Goal: Transaction & Acquisition: Download file/media

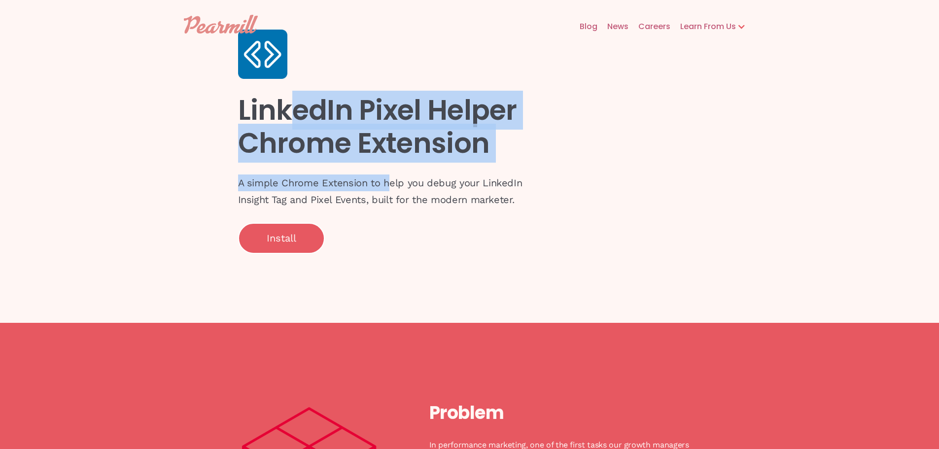
drag, startPoint x: 292, startPoint y: 117, endPoint x: 387, endPoint y: 165, distance: 106.1
click at [387, 165] on div "LinkedIn Pixel Helper Chrome Extension A simple Chrome Extension to help you de…" at bounding box center [469, 127] width 463 height 254
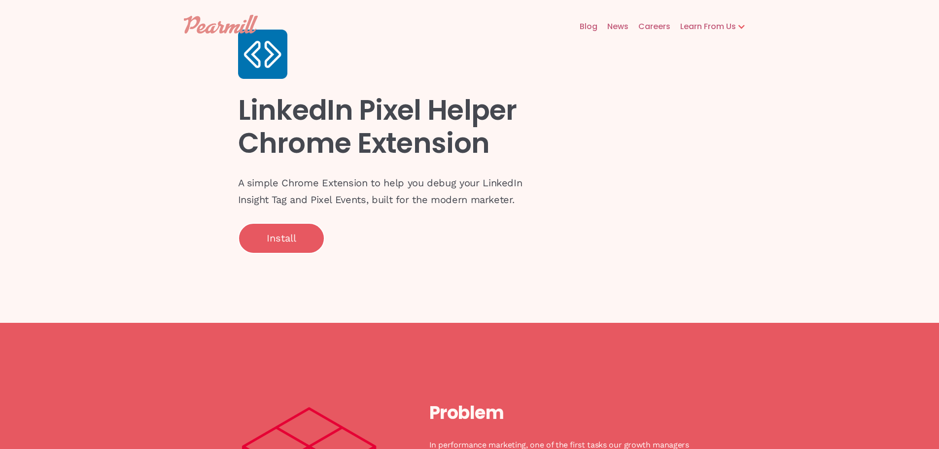
click at [376, 191] on p "A simple Chrome Extension to help you debug your LinkedIn Insight Tag and Pixel…" at bounding box center [386, 192] width 296 height 34
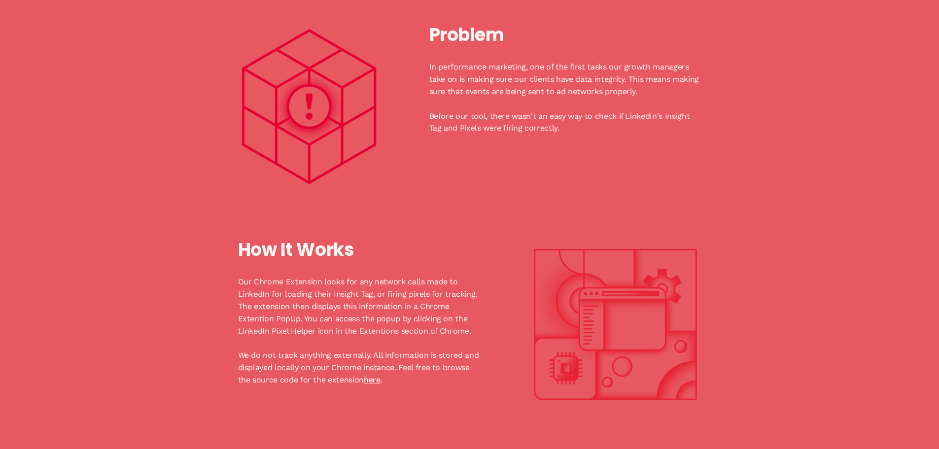
scroll to position [394, 0]
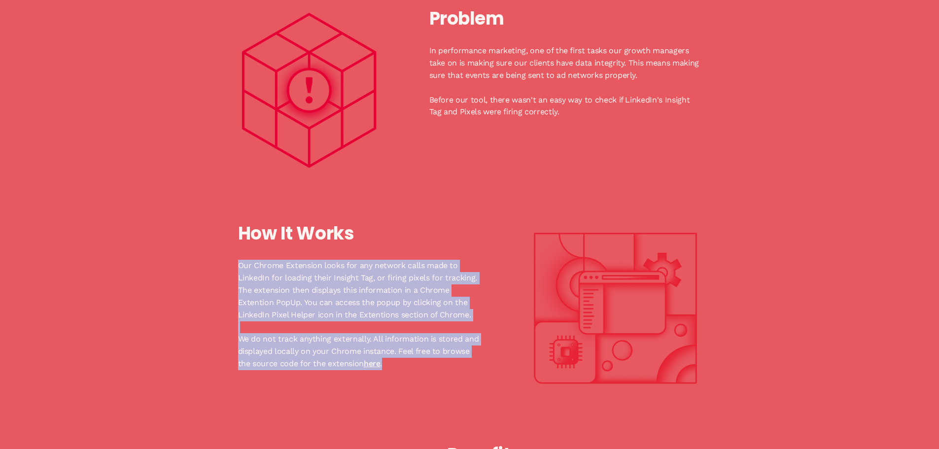
drag, startPoint x: 223, startPoint y: 251, endPoint x: 435, endPoint y: 360, distance: 238.4
click at [435, 360] on div "Problem In performance marketing, one of the first tasks our growth managers ta…" at bounding box center [469, 304] width 939 height 750
click at [401, 289] on p "Our Chrome Extension looks for any network calls made to LinkedIn for loading t…" at bounding box center [359, 315] width 242 height 110
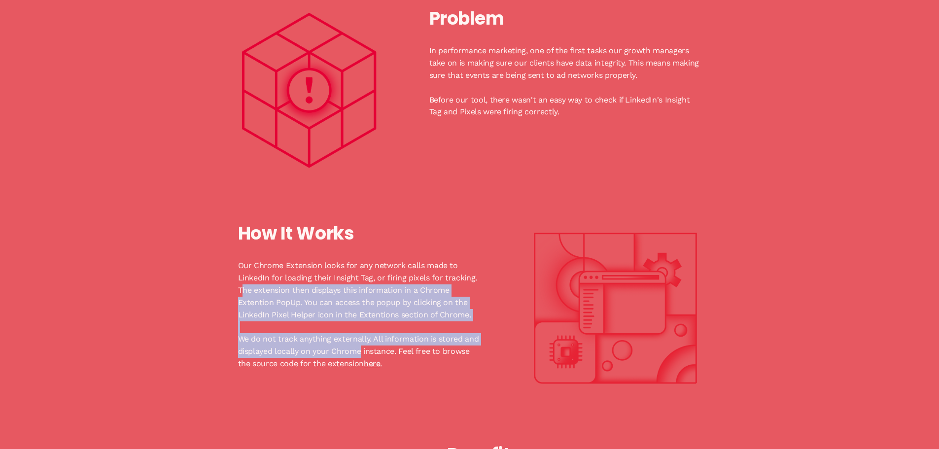
drag, startPoint x: 274, startPoint y: 296, endPoint x: 362, endPoint y: 350, distance: 103.1
click at [359, 349] on p "Our Chrome Extension looks for any network calls made to LinkedIn for loading t…" at bounding box center [359, 315] width 242 height 110
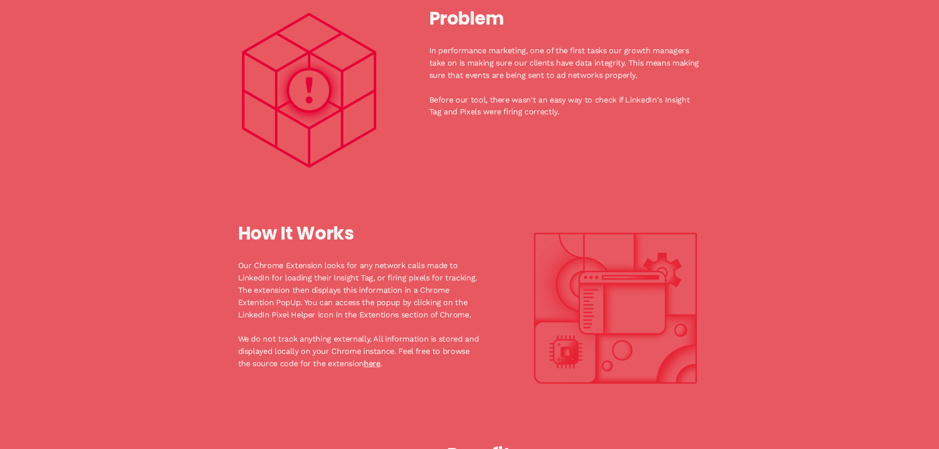
click at [362, 350] on p "Our Chrome Extension looks for any network calls made to LinkedIn for loading t…" at bounding box center [359, 315] width 242 height 110
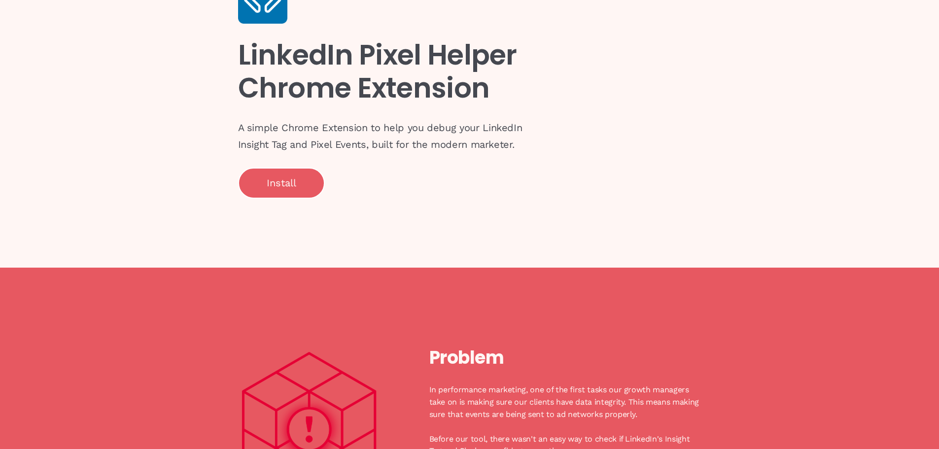
scroll to position [49, 0]
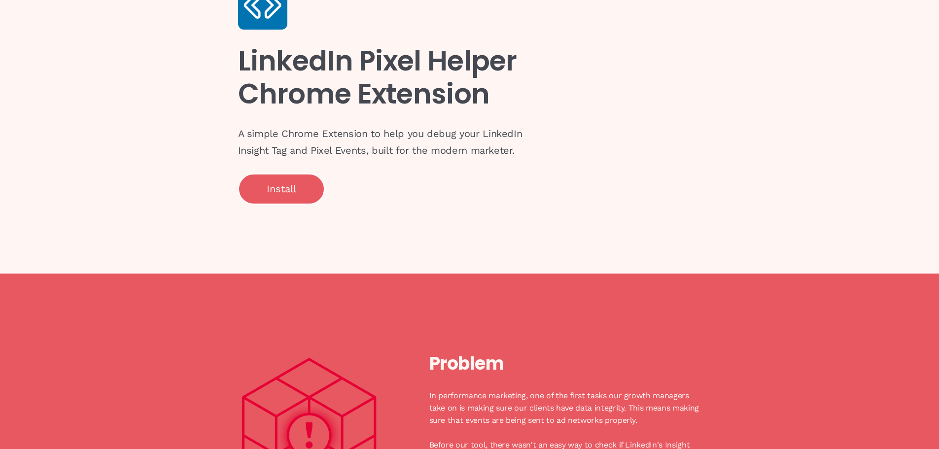
click at [300, 184] on link "Install" at bounding box center [281, 189] width 87 height 31
